Goal: Transaction & Acquisition: Purchase product/service

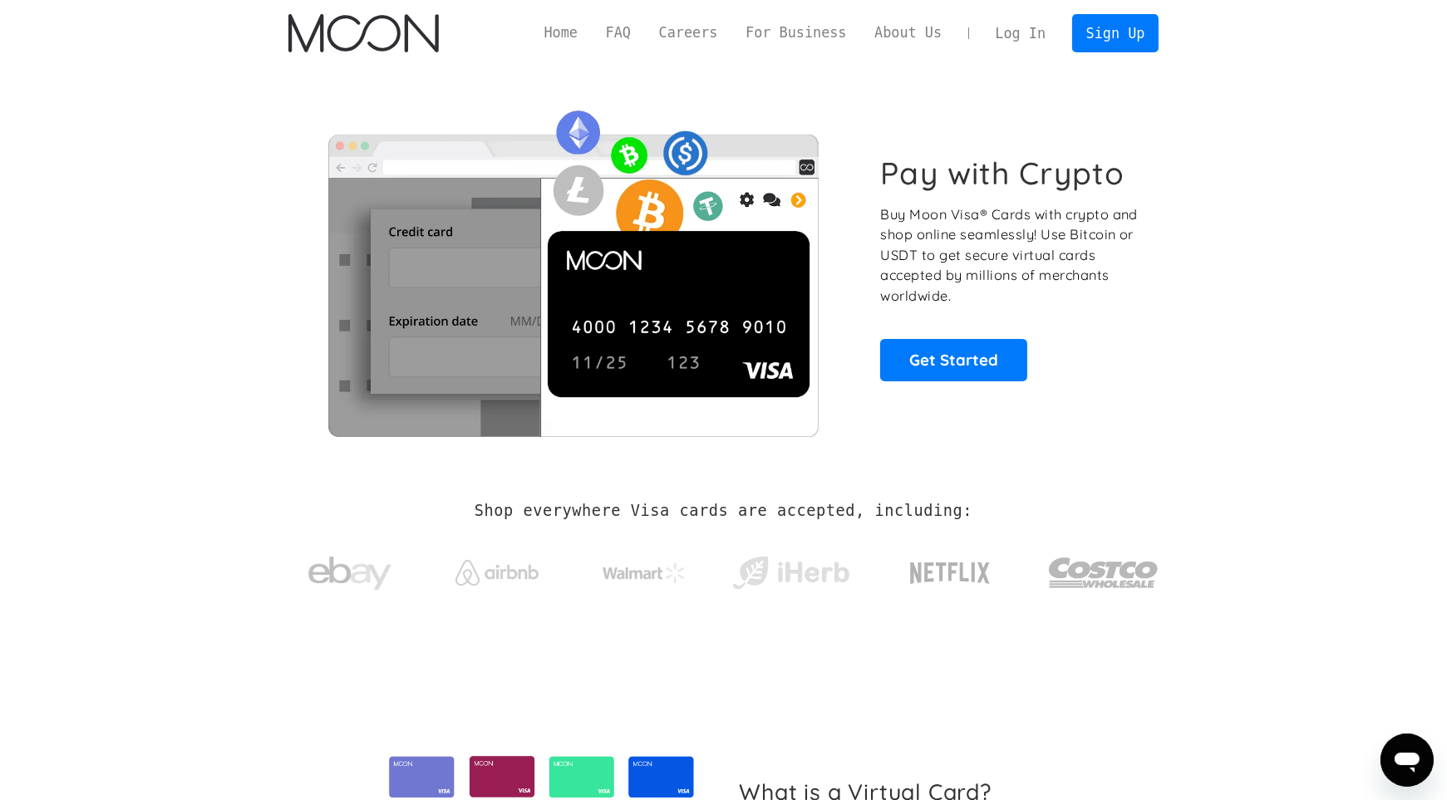
click at [1031, 39] on link "Log In" at bounding box center [1020, 33] width 78 height 37
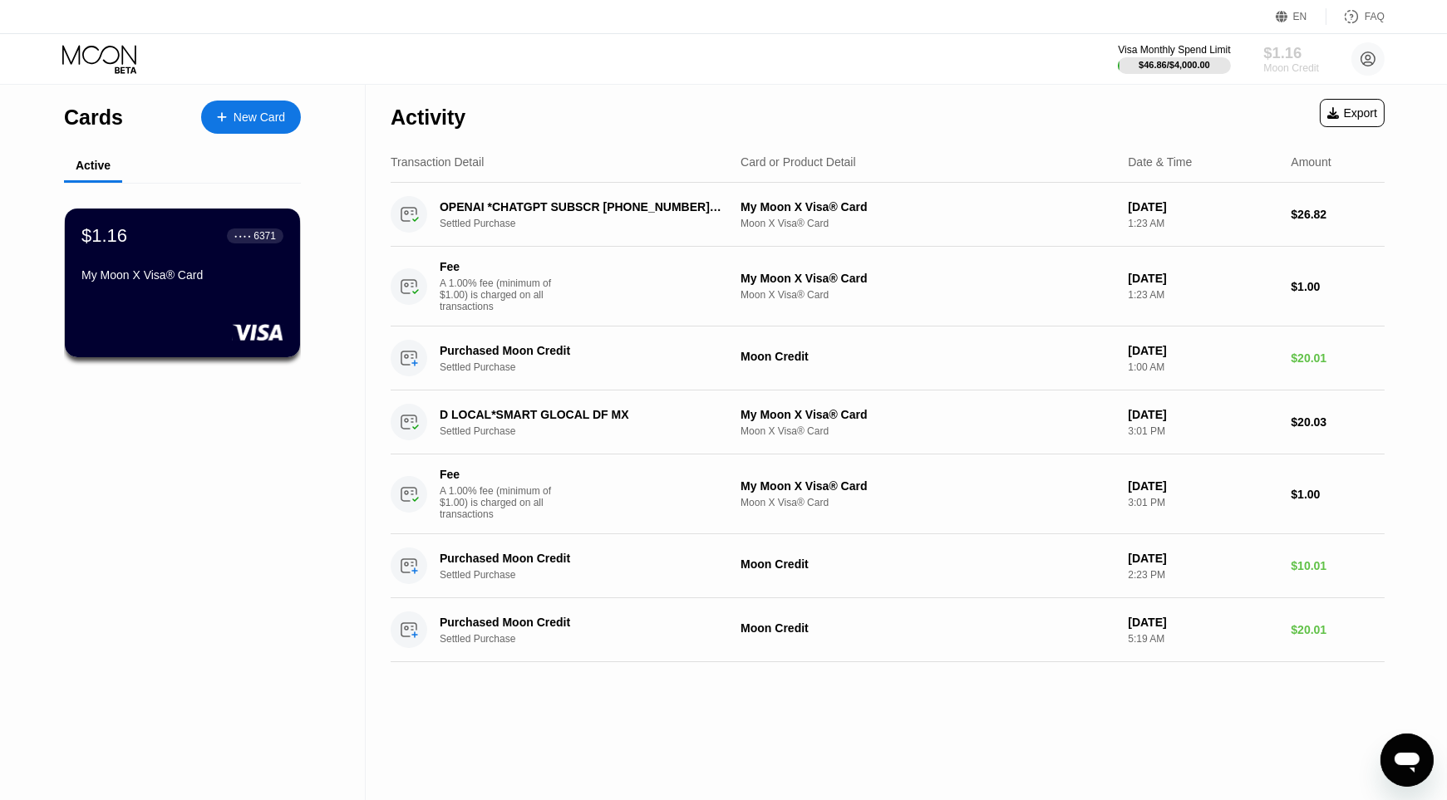
click at [1277, 68] on div "Moon Credit" at bounding box center [1291, 68] width 56 height 12
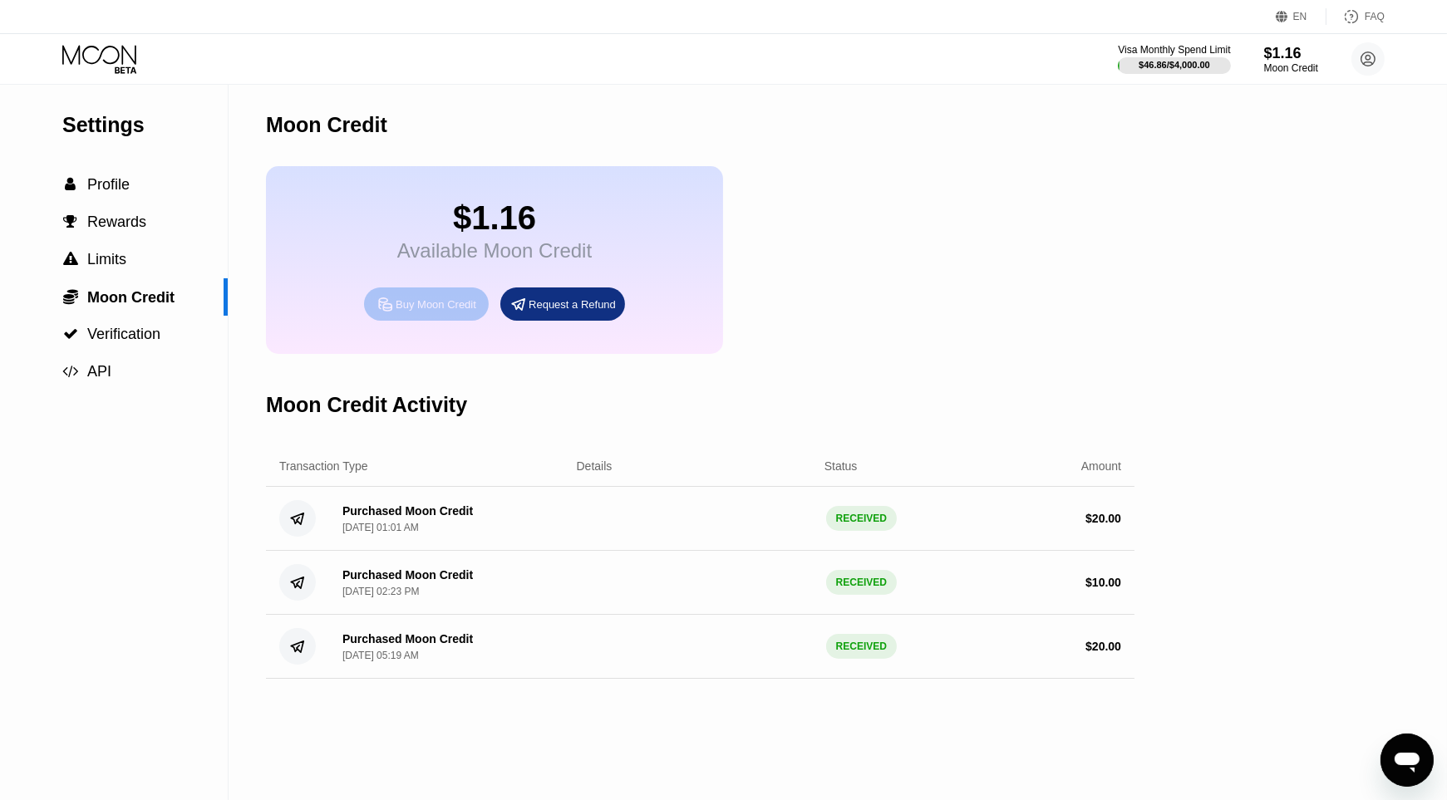
click at [463, 312] on div "Buy Moon Credit" at bounding box center [436, 305] width 81 height 14
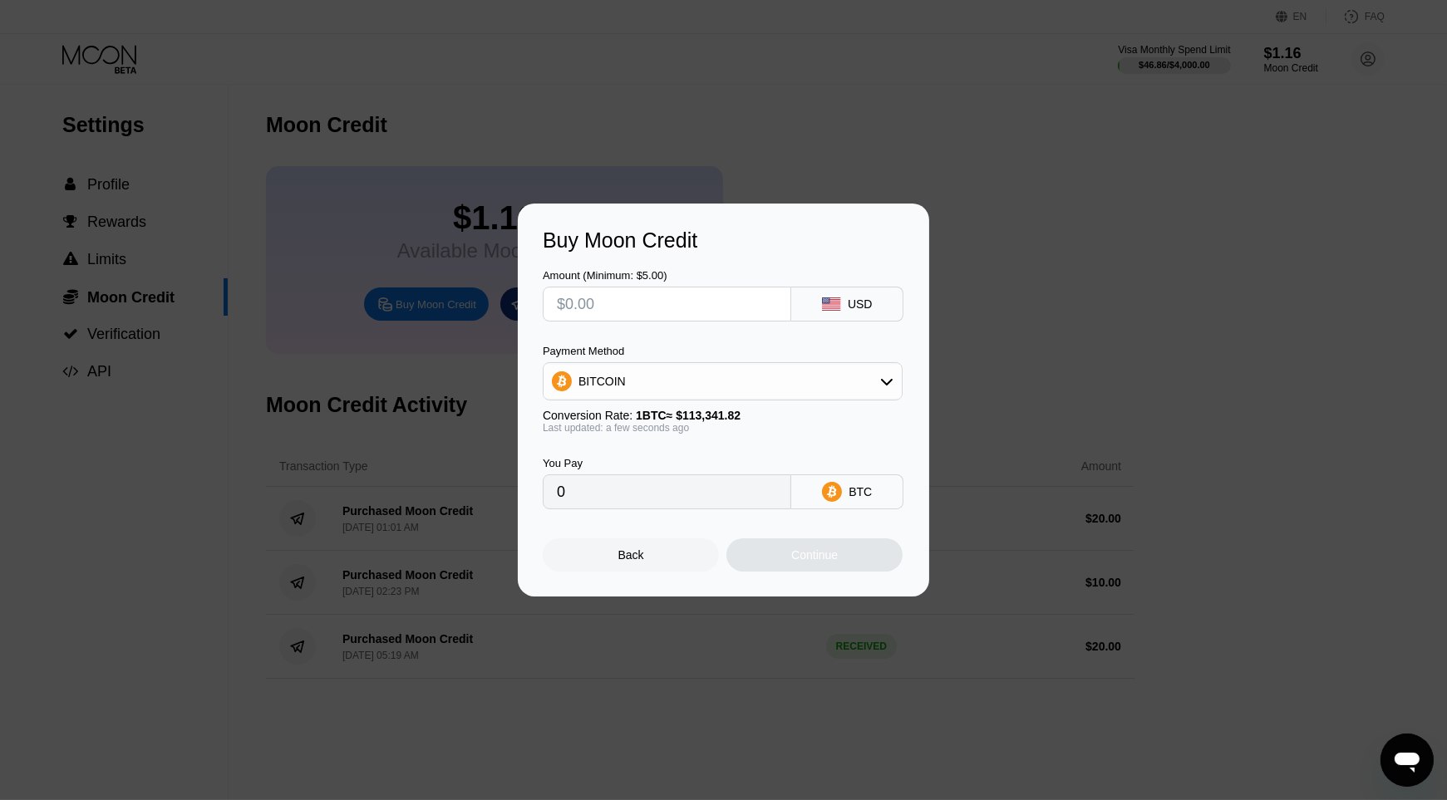
click at [639, 317] on input "text" at bounding box center [667, 304] width 220 height 33
type input "$20"
type input "0.00017646"
type input "$20"
click at [778, 563] on div "Continue" at bounding box center [814, 555] width 176 height 33
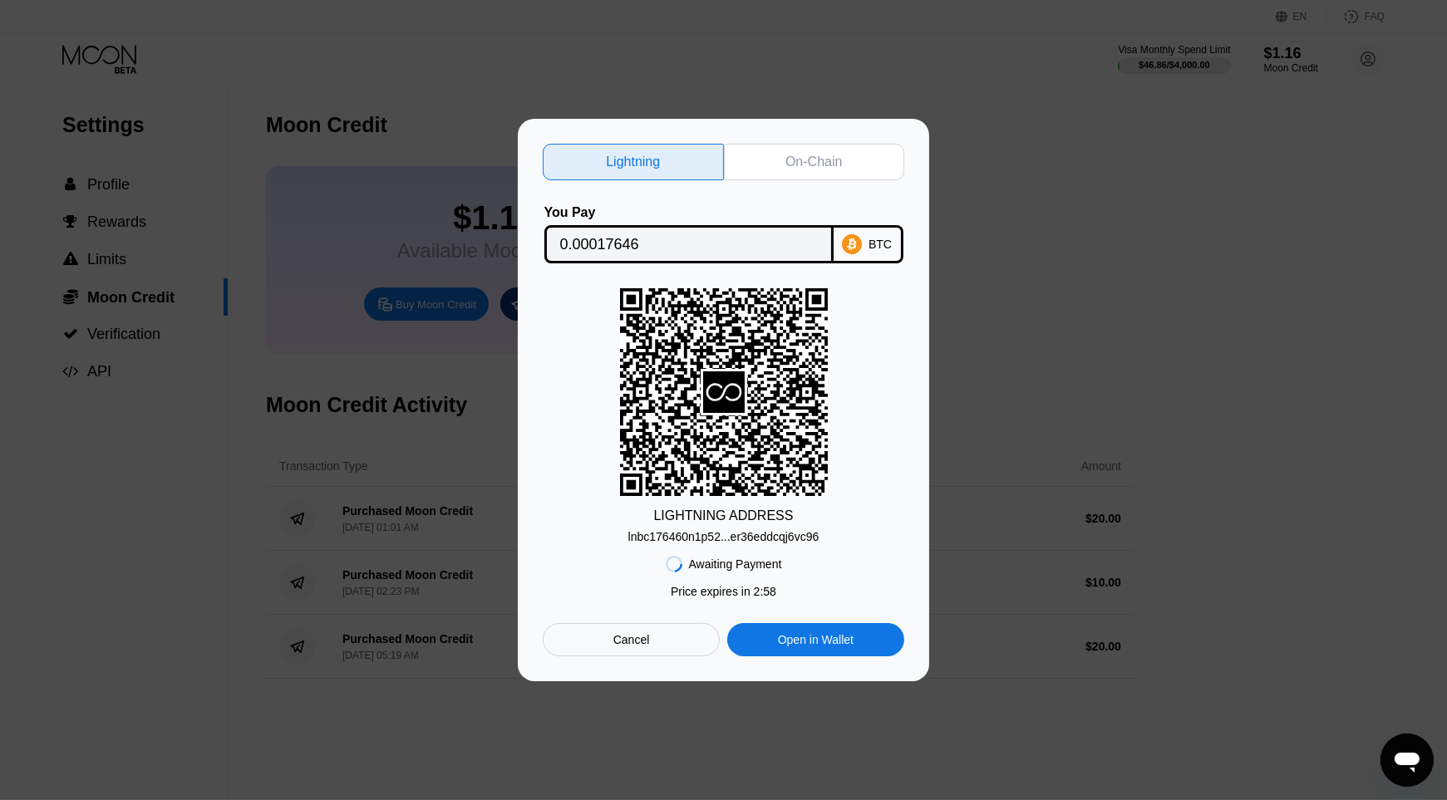
click at [858, 166] on div "On-Chain" at bounding box center [814, 162] width 181 height 37
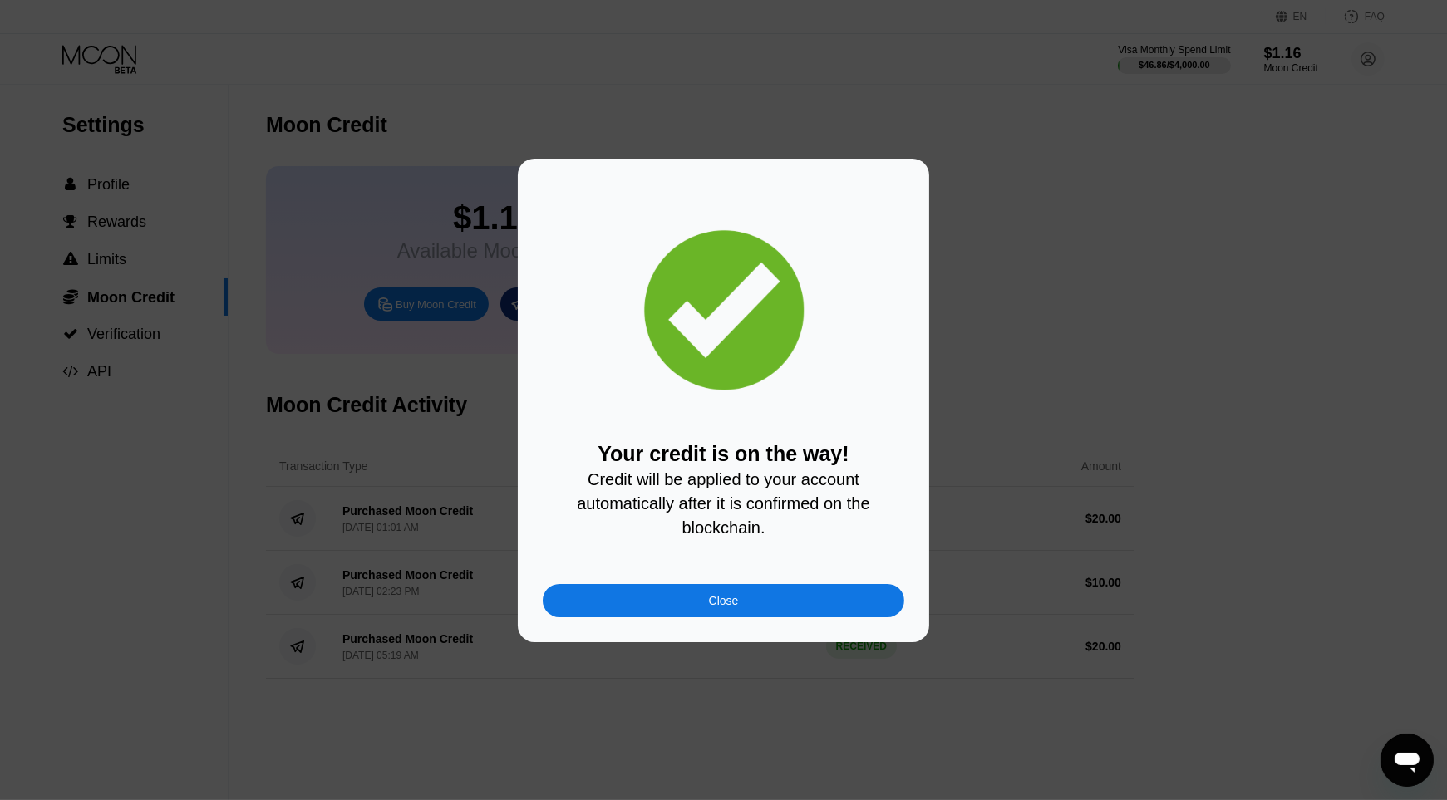
click at [643, 489] on div "Your credit is on the way! Credit will be applied to your account automatically…" at bounding box center [724, 490] width 362 height 96
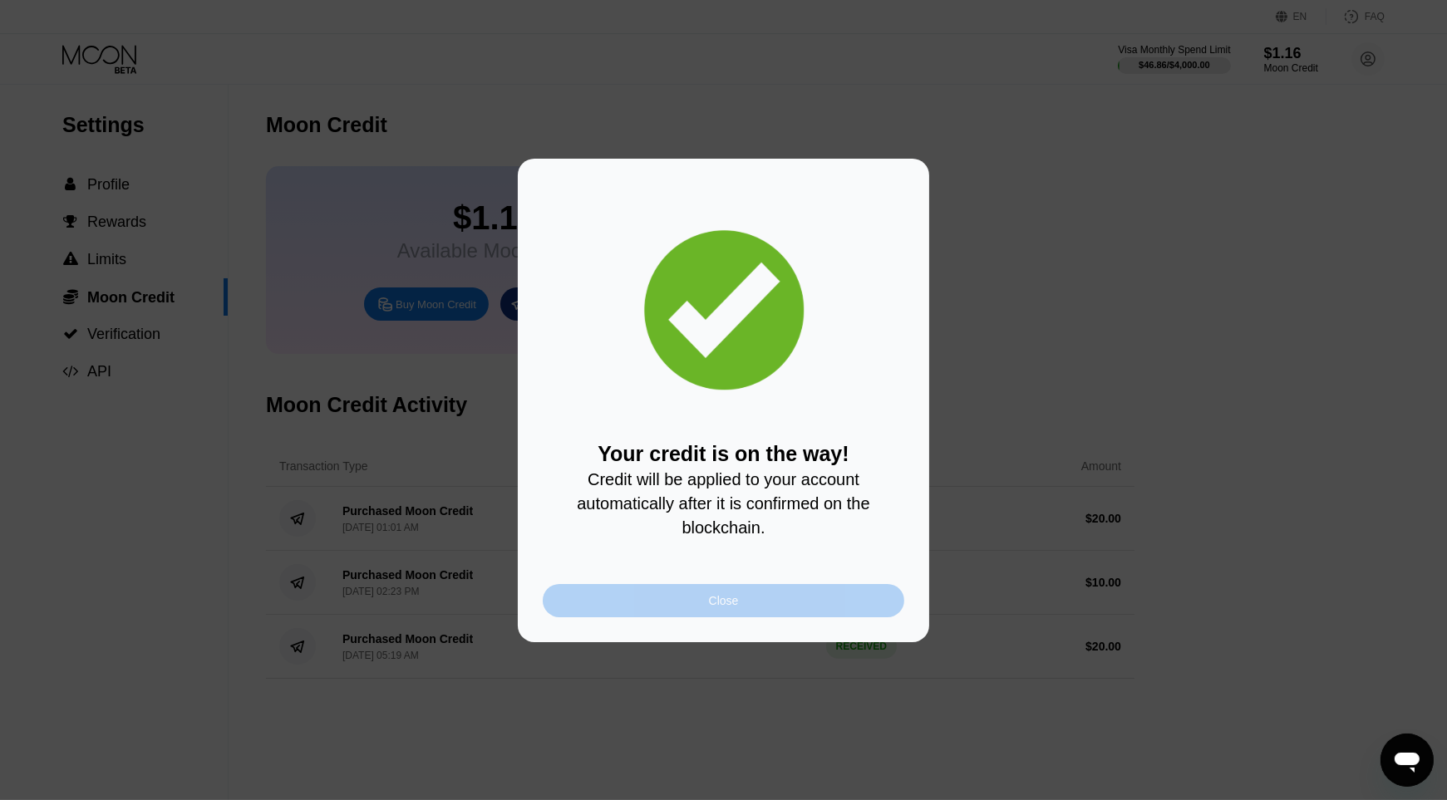
click at [658, 612] on div "Close" at bounding box center [724, 600] width 362 height 33
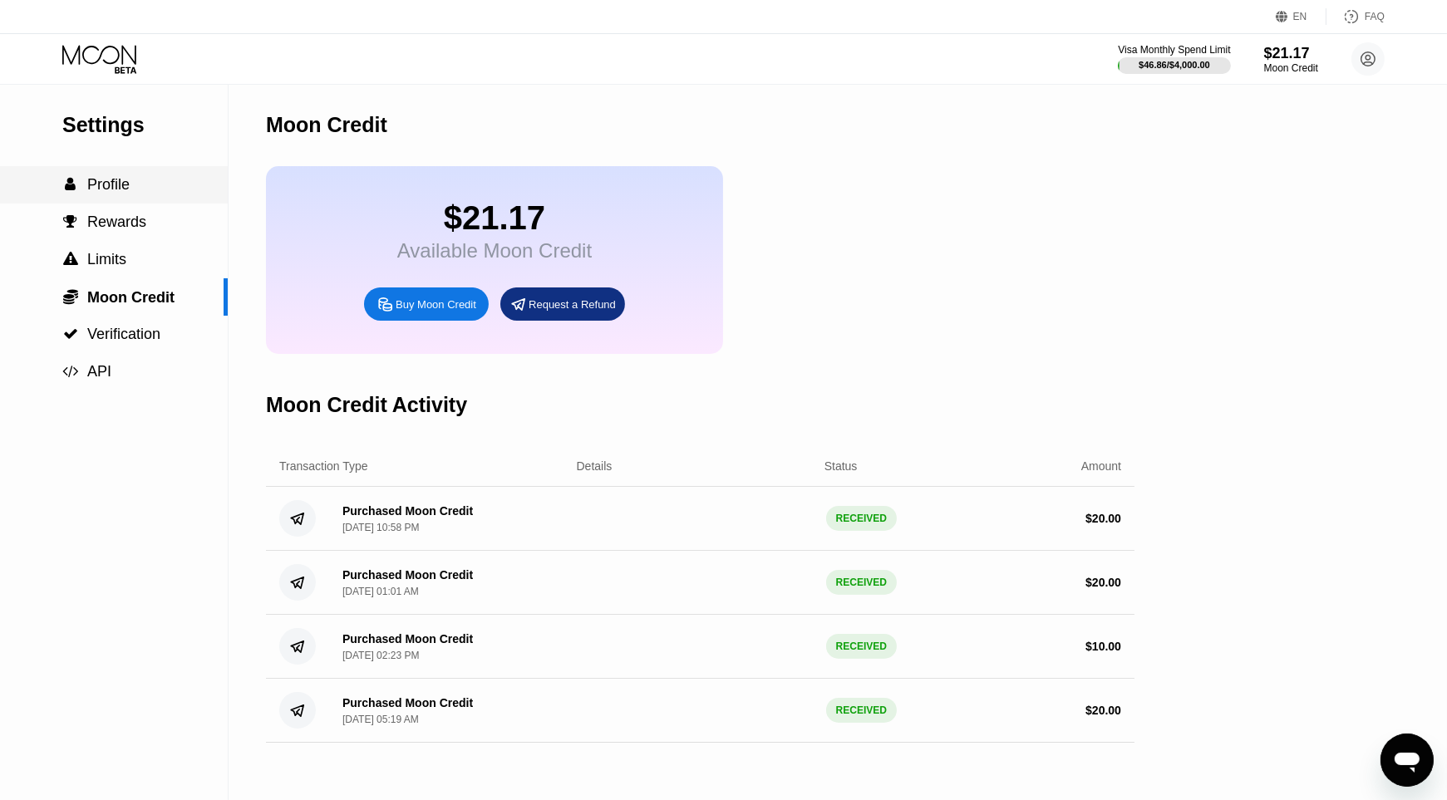
click at [122, 180] on span "Profile" at bounding box center [108, 184] width 42 height 17
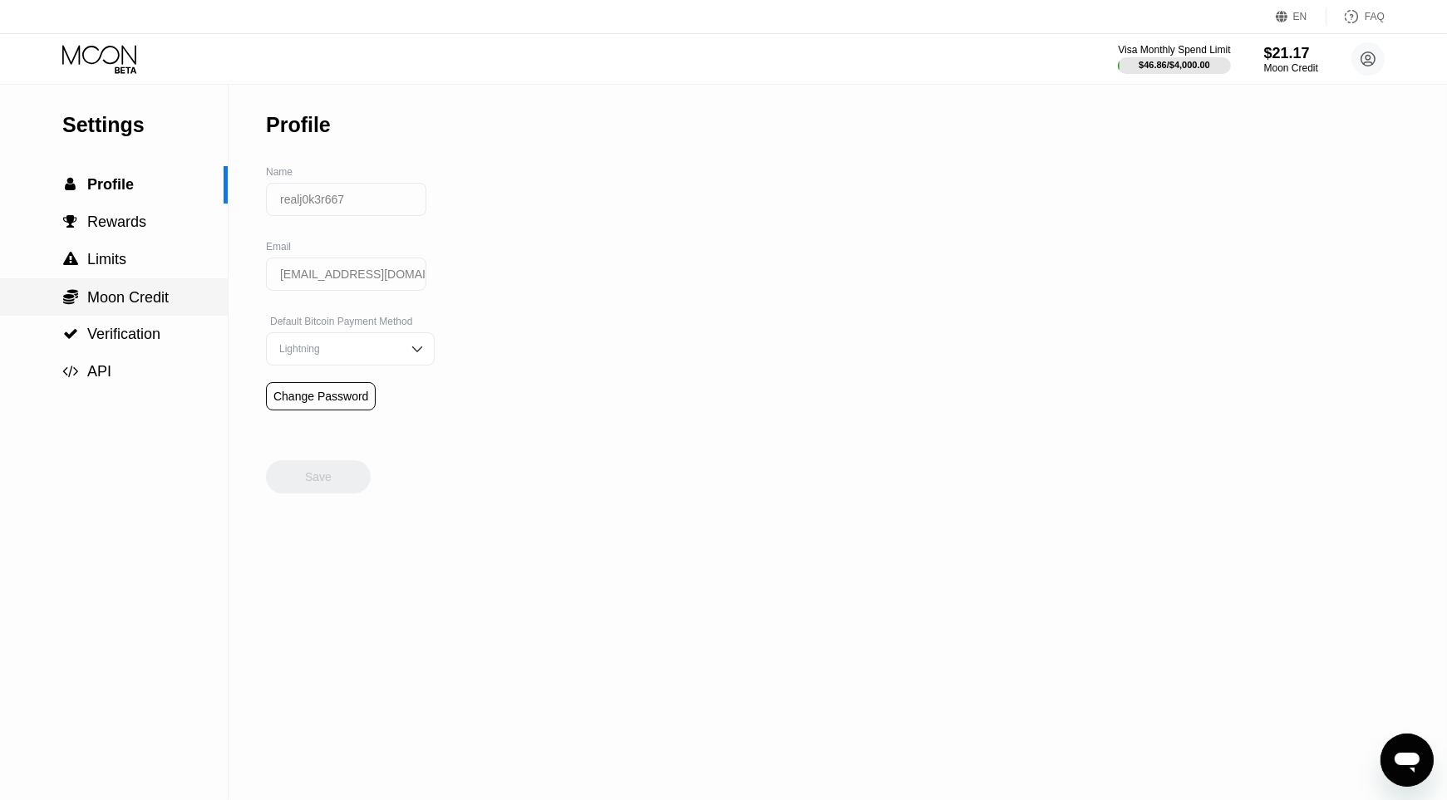
click at [128, 298] on span "Moon Credit" at bounding box center [127, 297] width 81 height 17
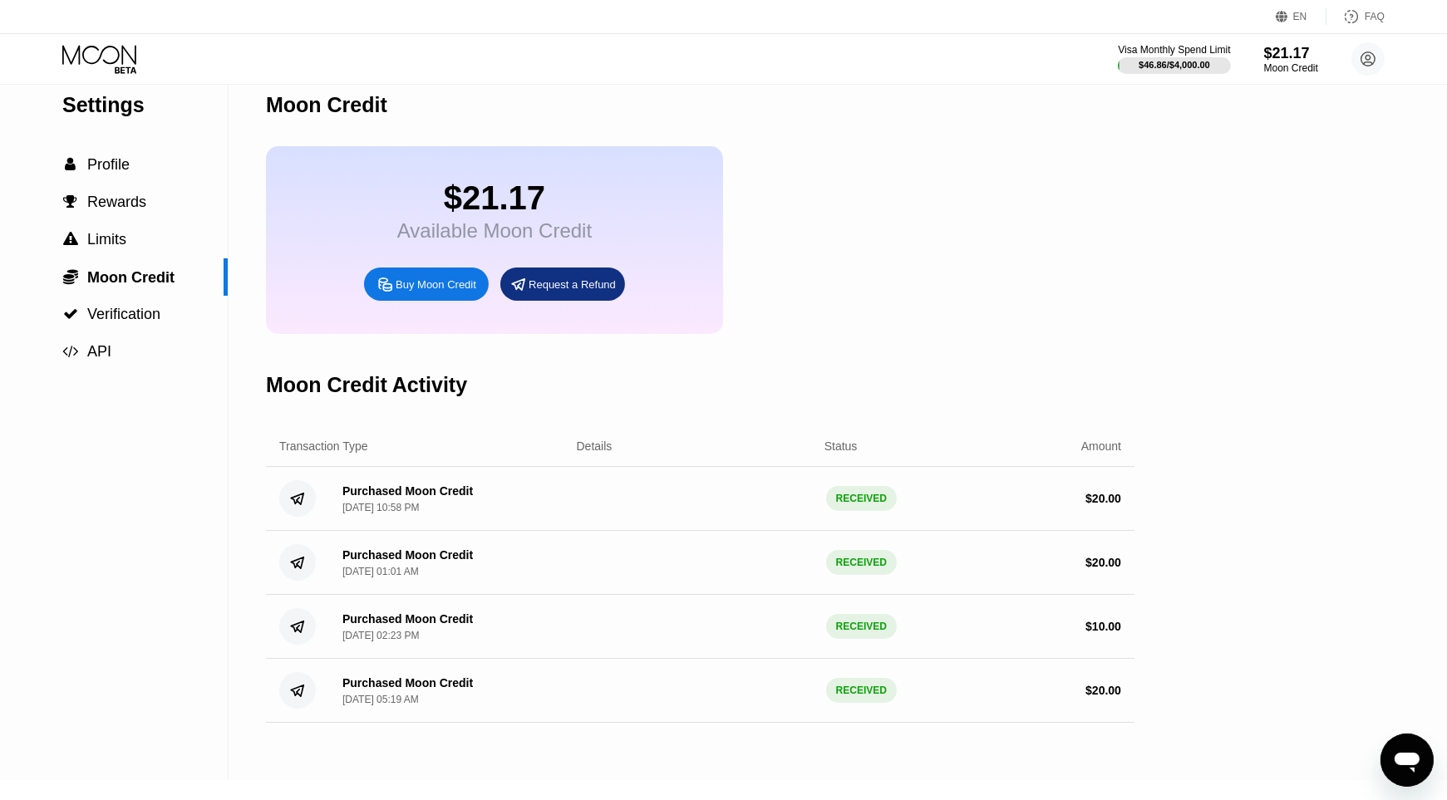
scroll to position [21, 0]
click at [124, 159] on span "Profile" at bounding box center [108, 163] width 42 height 17
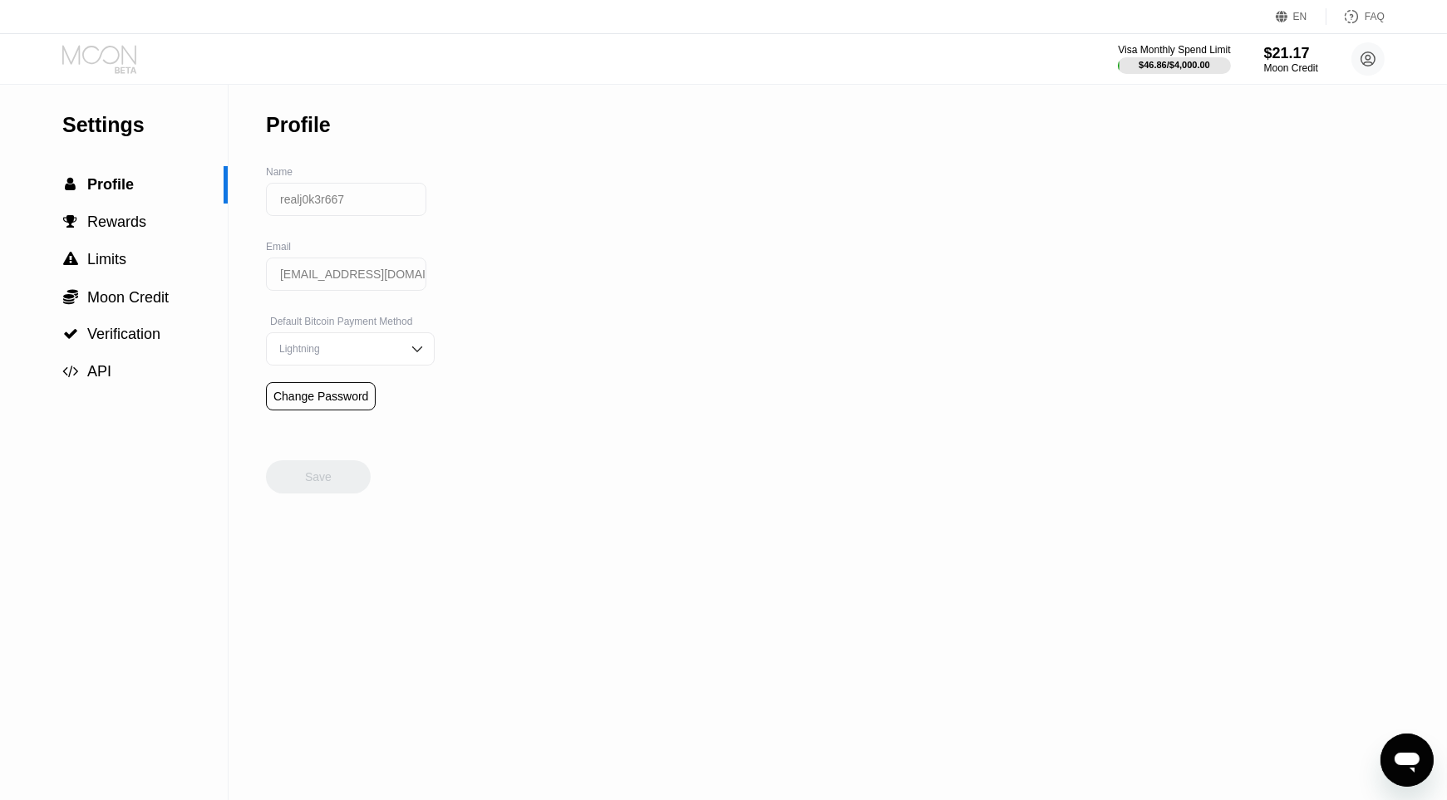
click at [93, 62] on icon at bounding box center [99, 54] width 74 height 19
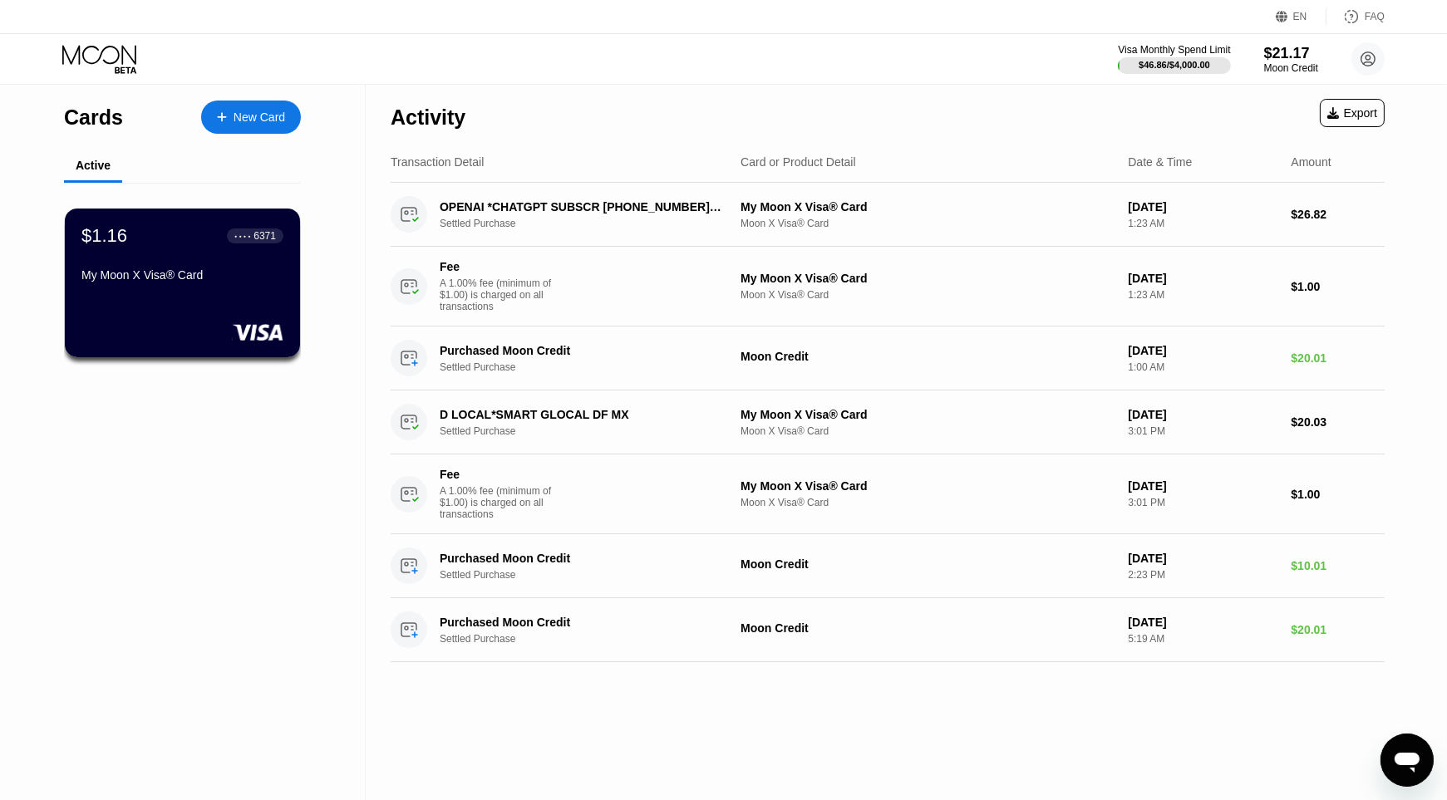
click at [237, 264] on div "$1.16 ● ● ● ● 6371 My Moon X Visa® Card" at bounding box center [182, 256] width 202 height 63
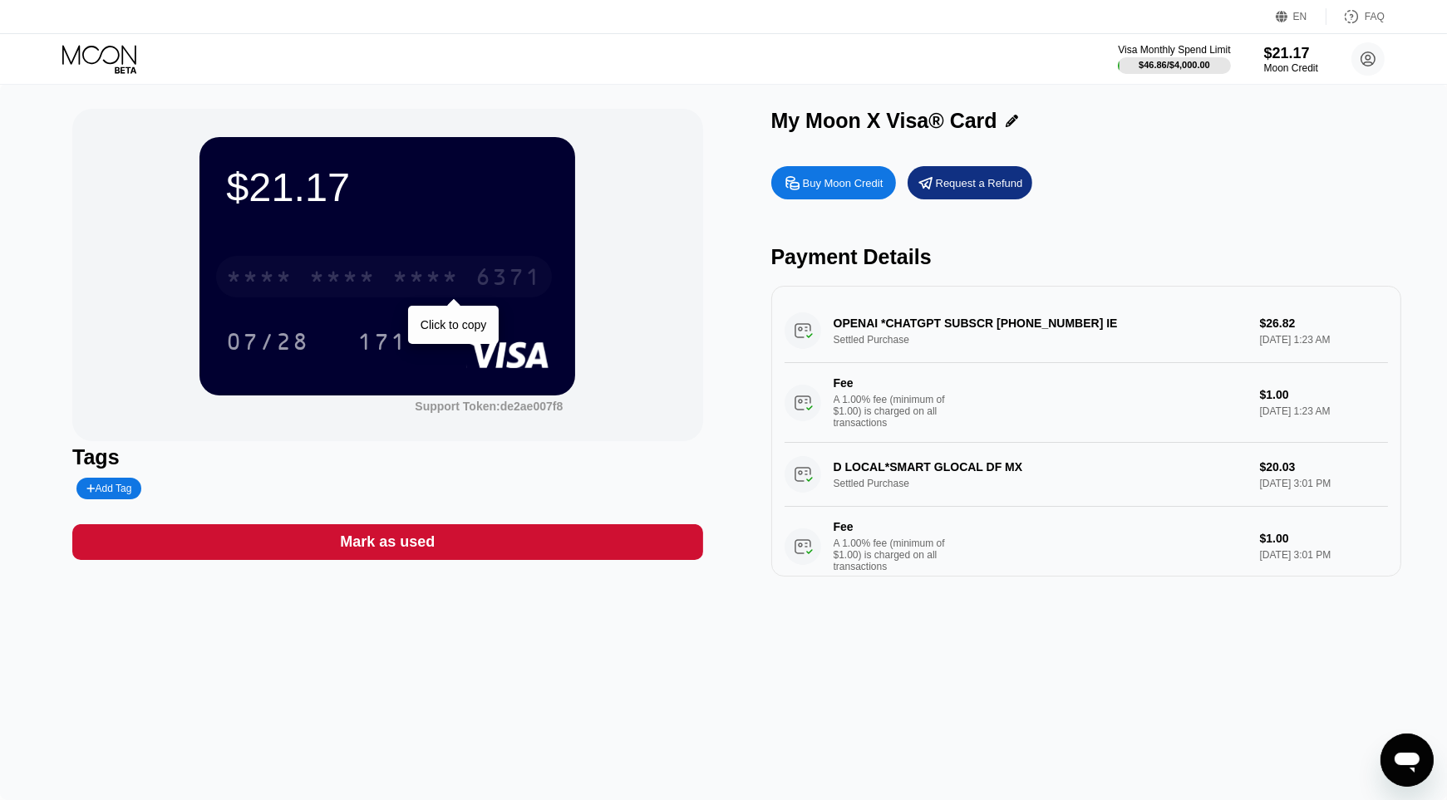
click at [296, 270] on div "* * * * * * * * * * * * 6371" at bounding box center [384, 277] width 336 height 42
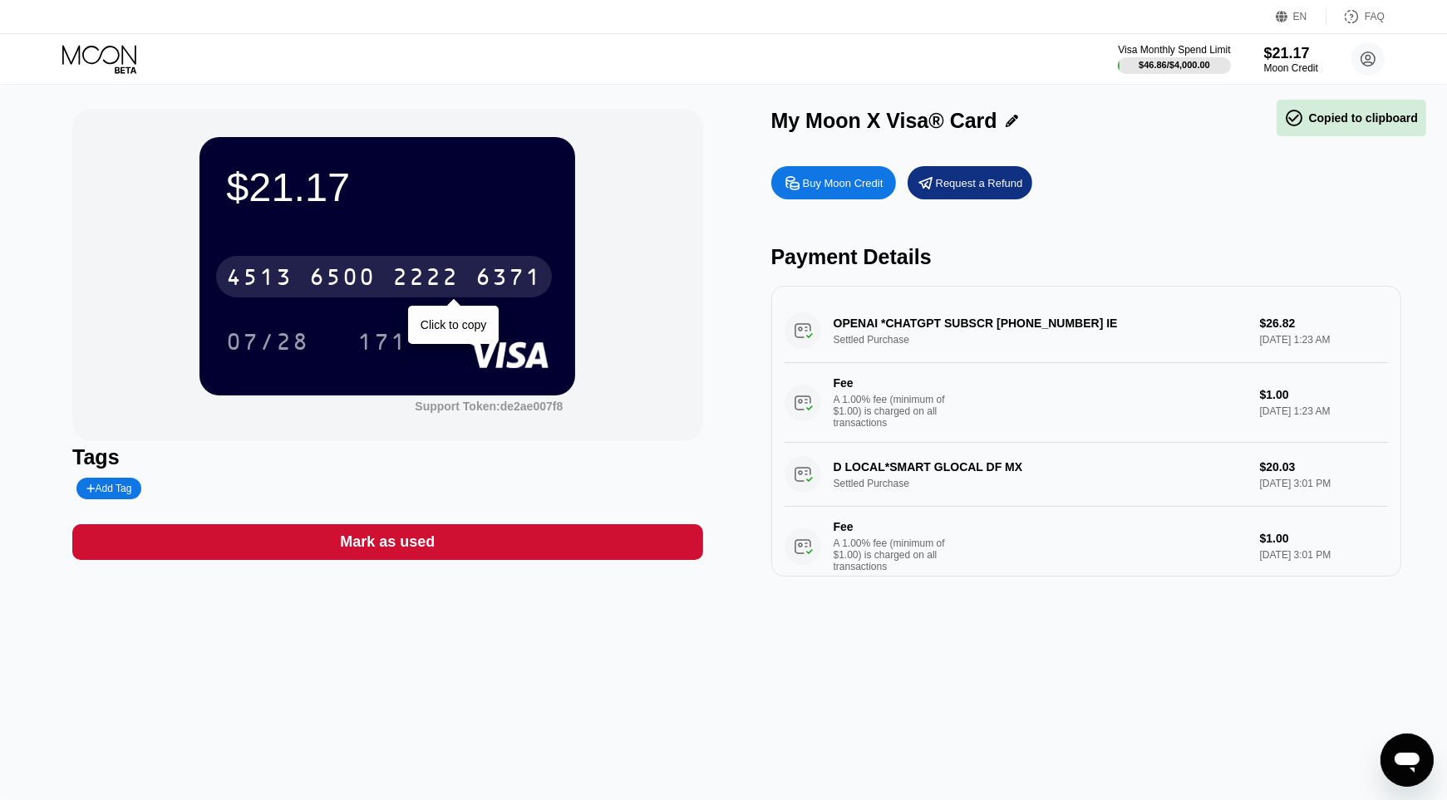
click at [296, 270] on div "4513 6500 2222 6371" at bounding box center [384, 277] width 336 height 42
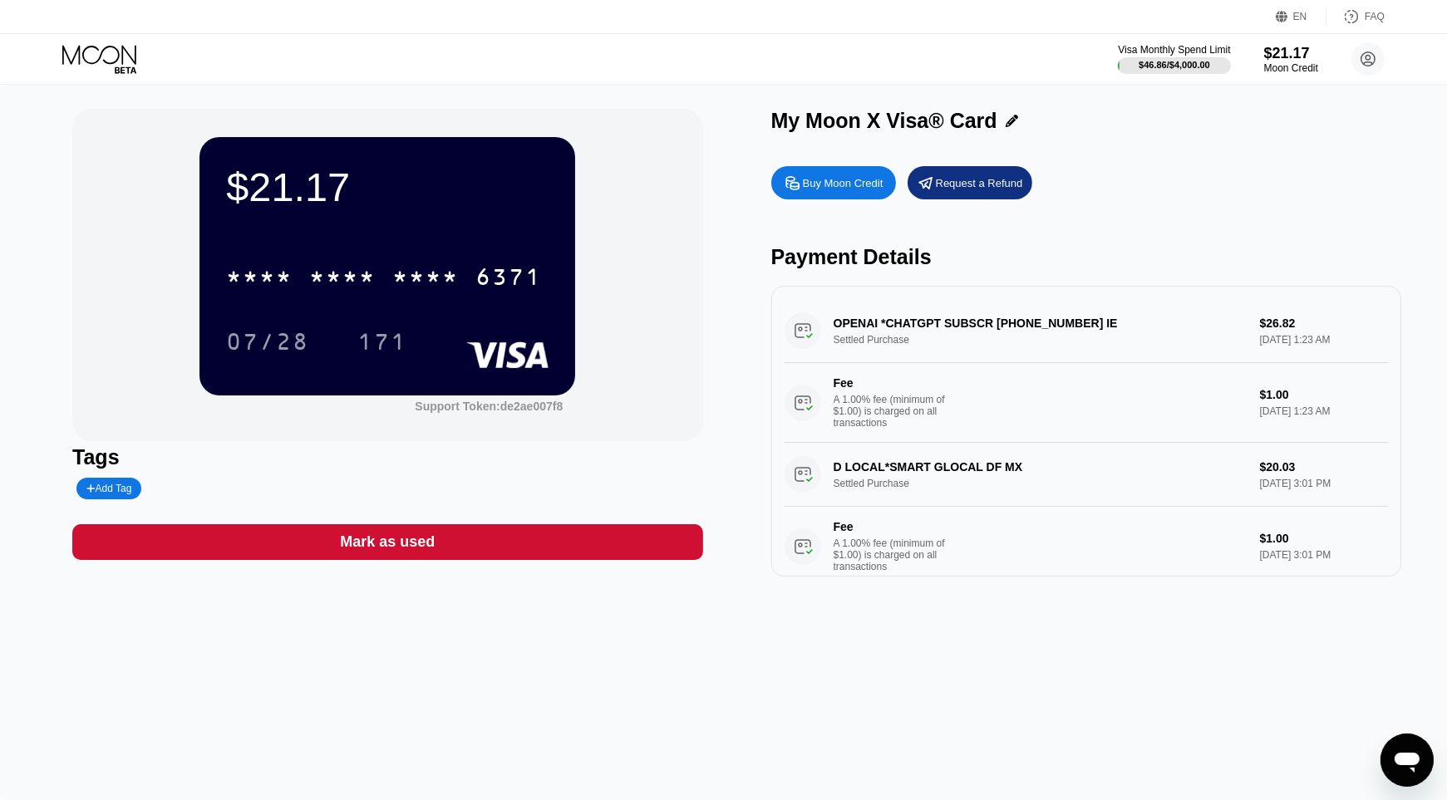
click at [109, 40] on div "Visa Monthly Spend Limit $46.86 / $4,000.00 $21.17 Moon Credit realj0k3r667 rea…" at bounding box center [723, 59] width 1447 height 50
click at [70, 69] on icon at bounding box center [100, 59] width 77 height 29
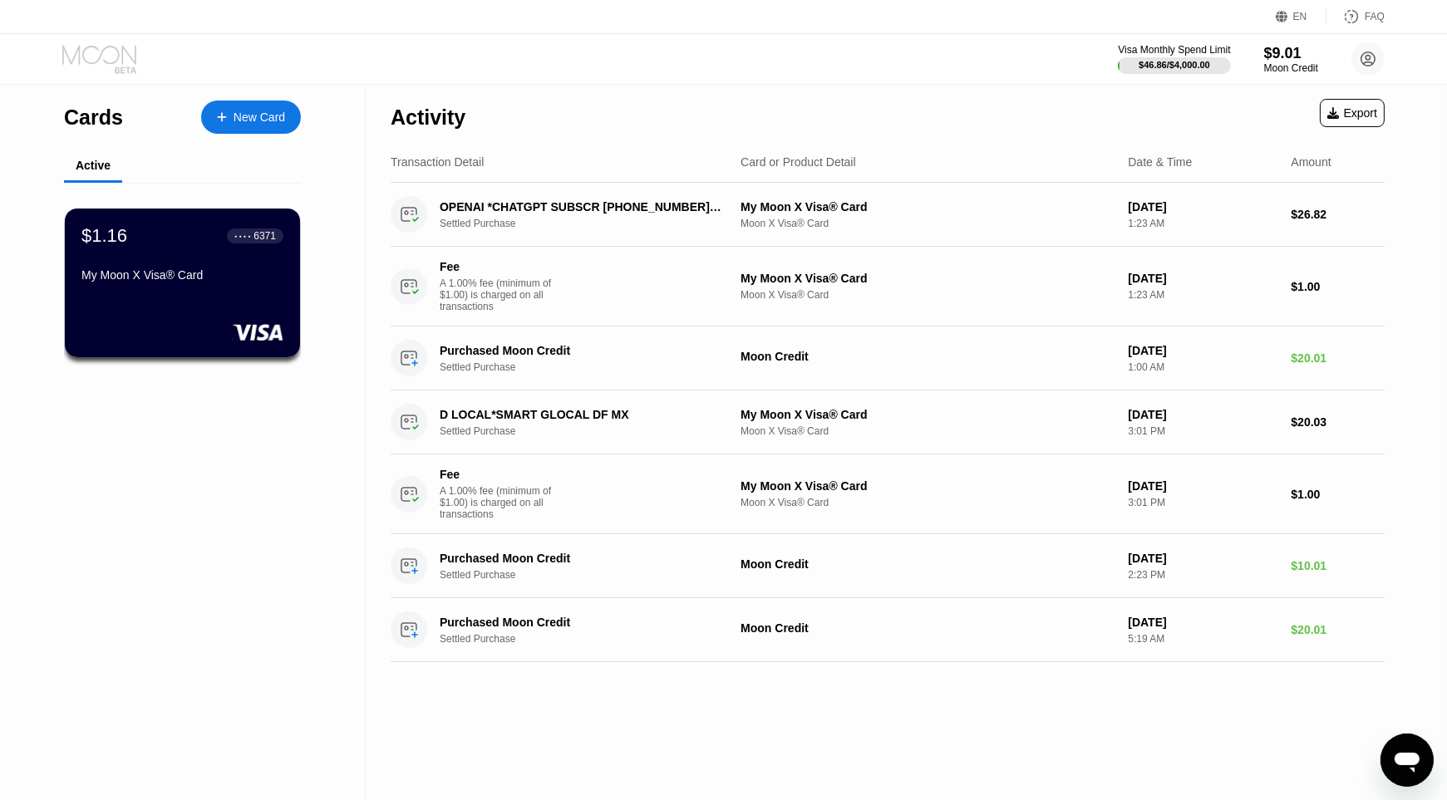
click at [70, 69] on icon at bounding box center [100, 59] width 77 height 29
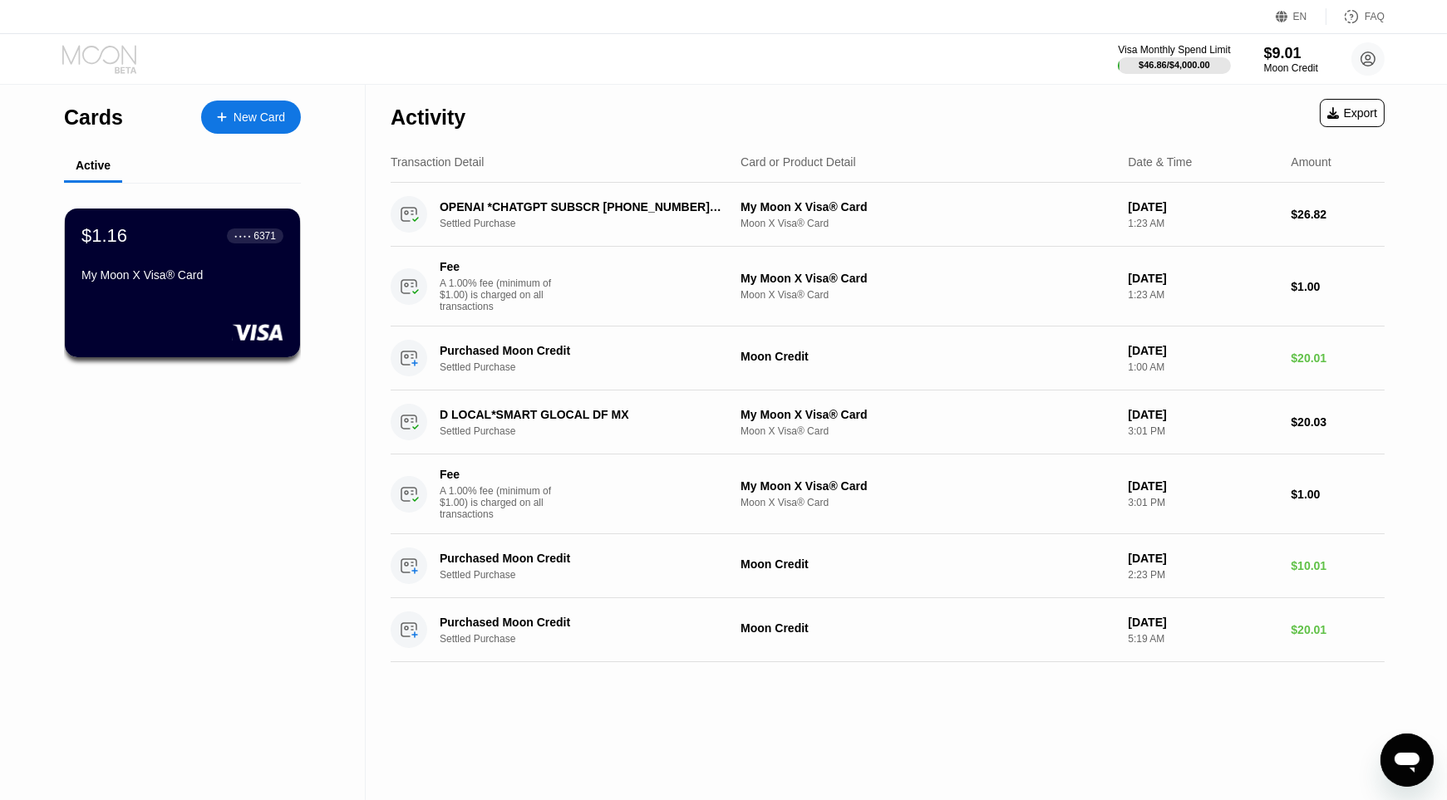
click at [70, 69] on icon at bounding box center [100, 59] width 77 height 29
